Goal: Task Accomplishment & Management: Use online tool/utility

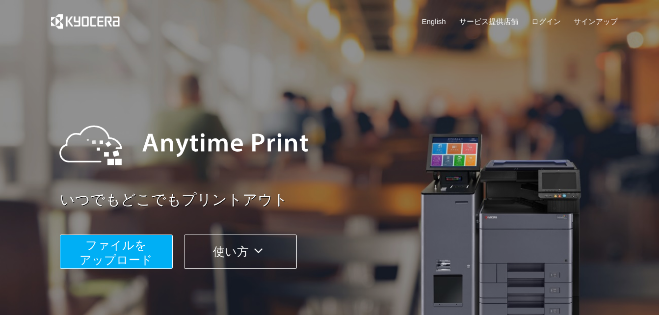
click at [162, 239] on button "ファイルを ​​アップロード" at bounding box center [116, 252] width 113 height 34
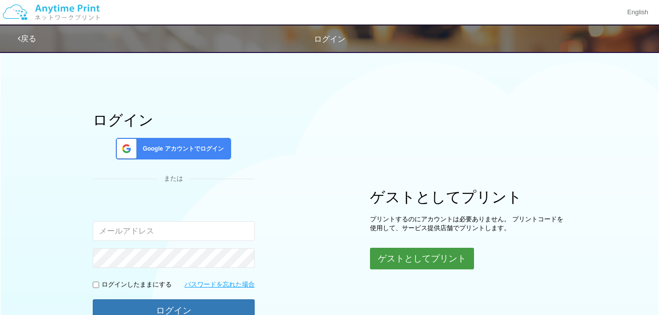
click at [442, 257] on button "ゲストとしてプリント" at bounding box center [422, 259] width 104 height 22
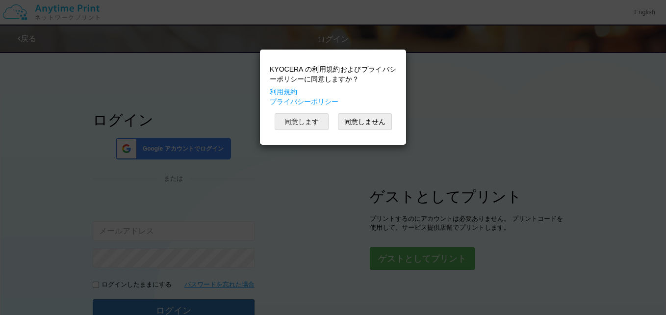
click at [296, 120] on button "同意します" at bounding box center [302, 121] width 54 height 17
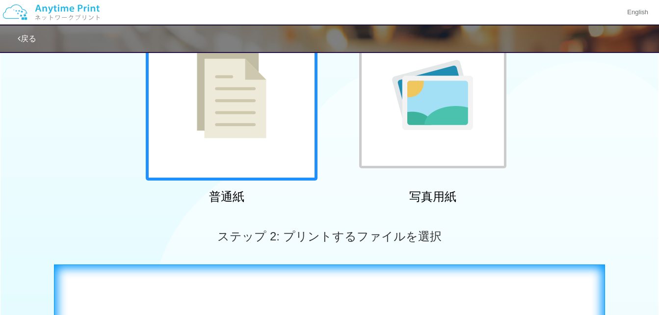
scroll to position [196, 0]
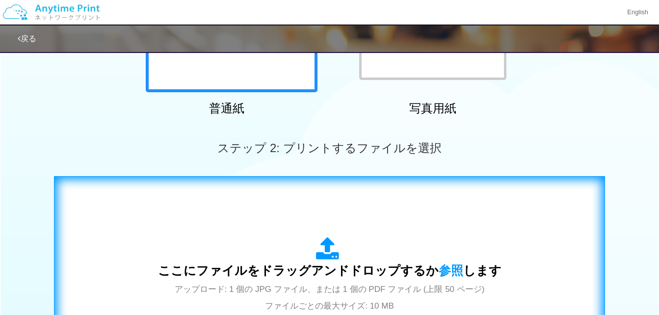
click at [331, 245] on icon at bounding box center [329, 249] width 27 height 25
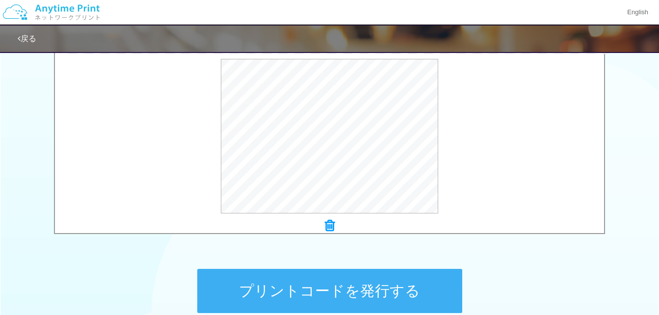
scroll to position [245, 0]
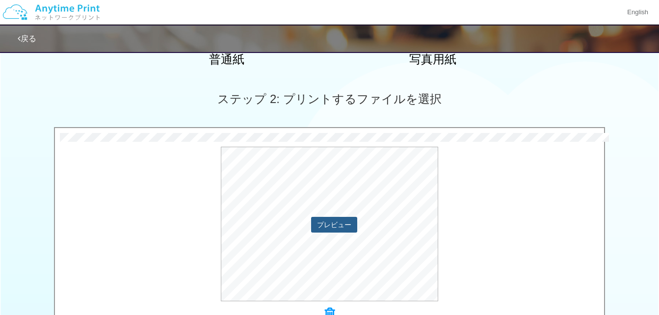
click at [333, 223] on button "プレビュー" at bounding box center [334, 225] width 46 height 16
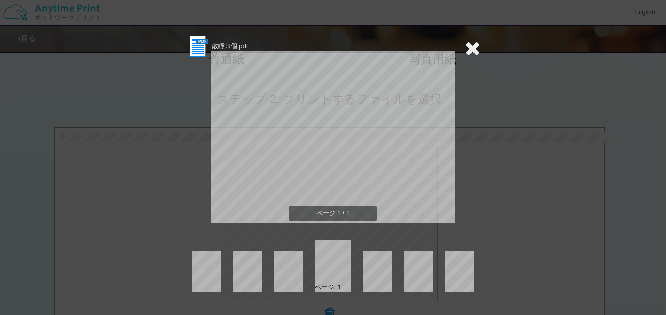
click at [473, 47] on icon at bounding box center [472, 48] width 15 height 20
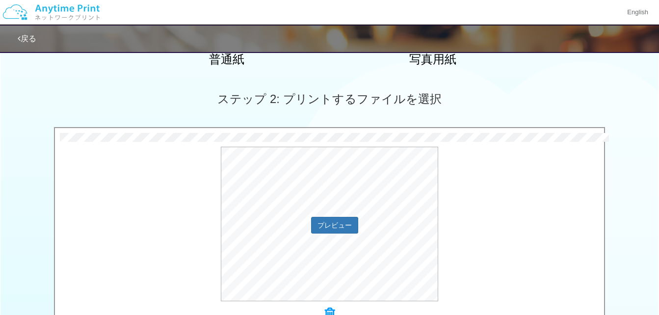
scroll to position [344, 0]
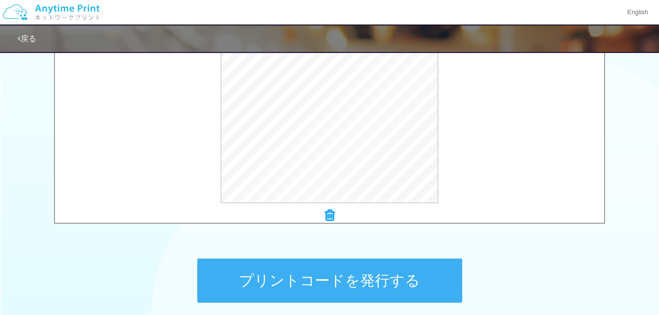
click at [411, 272] on button "プリントコードを発行する" at bounding box center [329, 281] width 265 height 44
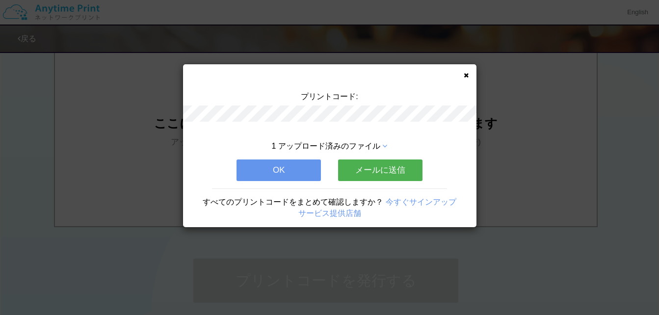
scroll to position [0, 0]
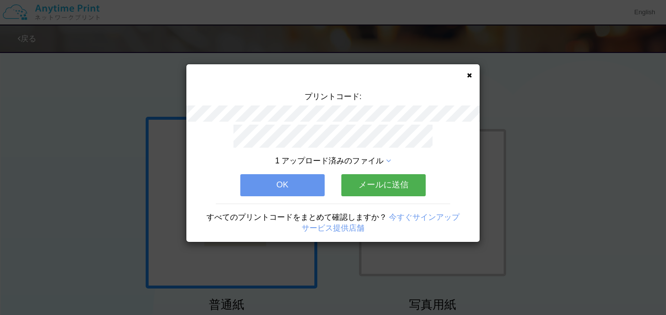
click at [315, 186] on button "OK" at bounding box center [282, 185] width 84 height 22
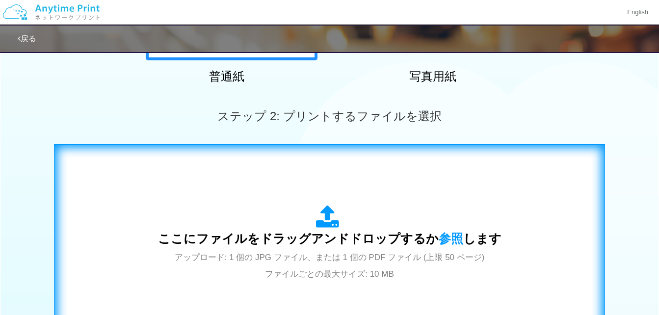
scroll to position [245, 0]
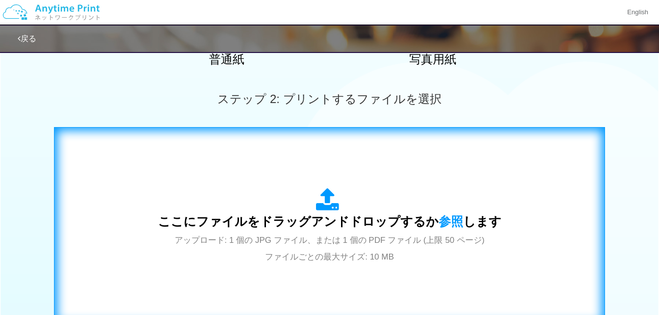
click at [324, 209] on icon at bounding box center [329, 200] width 27 height 25
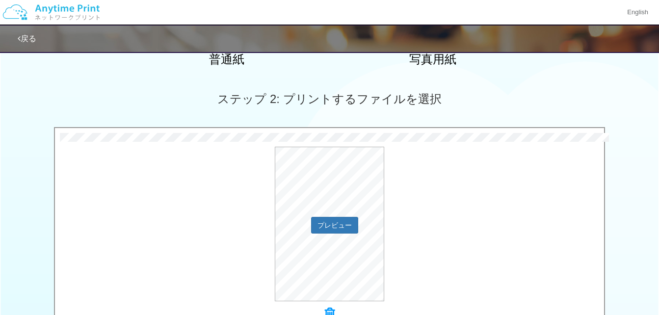
scroll to position [393, 0]
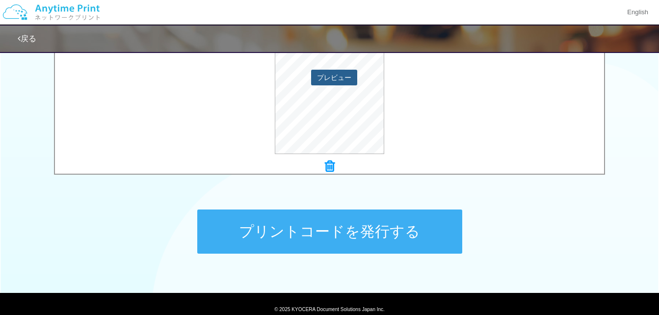
click at [343, 81] on button "プレビュー" at bounding box center [334, 78] width 46 height 16
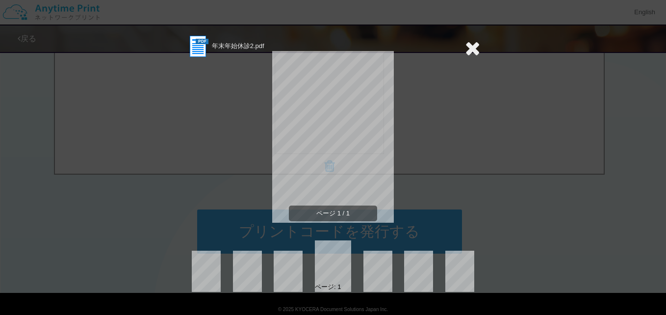
click at [475, 46] on icon at bounding box center [472, 48] width 15 height 20
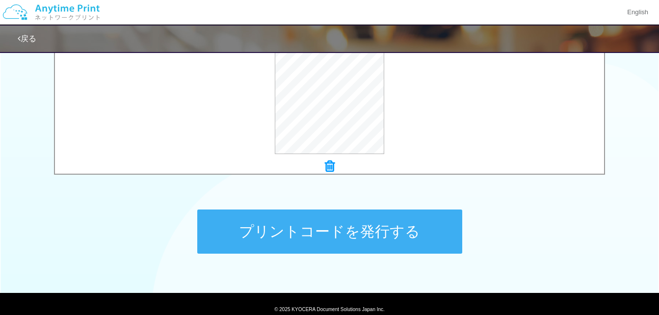
click at [393, 236] on button "プリントコードを発行する" at bounding box center [329, 232] width 265 height 44
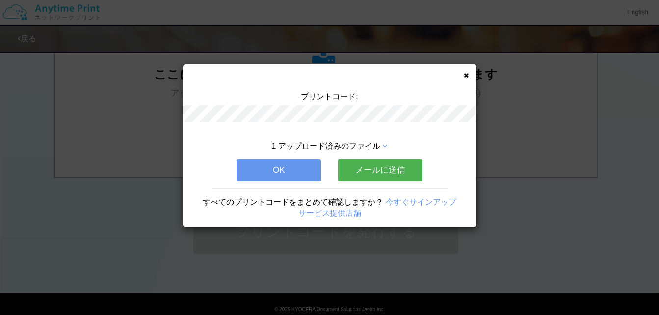
scroll to position [0, 0]
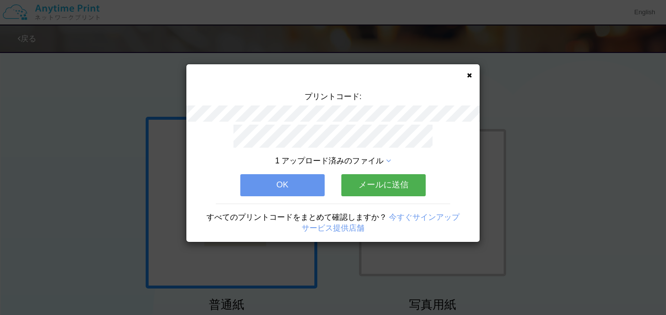
click at [276, 183] on button "OK" at bounding box center [282, 185] width 84 height 22
